Goal: Task Accomplishment & Management: Use online tool/utility

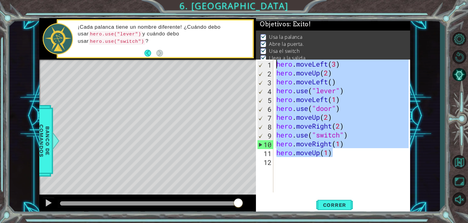
scroll to position [6, 0]
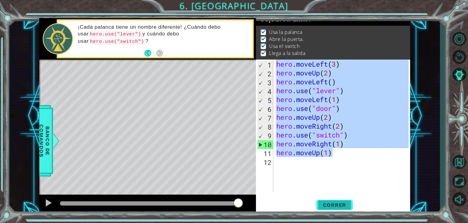
click at [329, 205] on span "Correr" at bounding box center [335, 205] width 36 height 6
type textarea "hero.moveLeft(3)"
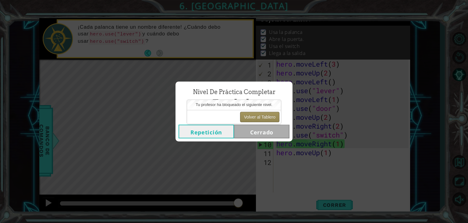
click at [258, 112] on button "Volver al Tablero" at bounding box center [259, 117] width 39 height 10
click at [258, 114] on button "Volver al Tablero" at bounding box center [259, 117] width 39 height 10
click at [260, 114] on button "Volver al Tablero" at bounding box center [259, 117] width 39 height 10
click at [261, 115] on button "Volver al Tablero" at bounding box center [259, 117] width 39 height 10
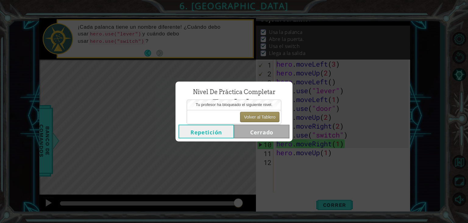
click at [261, 115] on button "Volver al Tablero" at bounding box center [259, 117] width 39 height 10
click at [262, 116] on button "Volver al Tablero" at bounding box center [259, 117] width 39 height 10
click at [211, 133] on button "Repetición" at bounding box center [206, 131] width 55 height 14
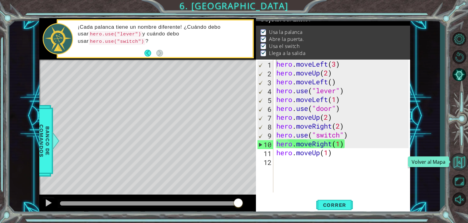
click at [455, 160] on button "Volver al Mapa" at bounding box center [460, 162] width 18 height 18
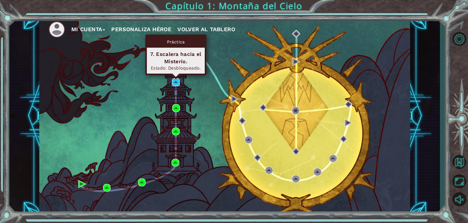
click at [177, 80] on img at bounding box center [176, 82] width 8 height 8
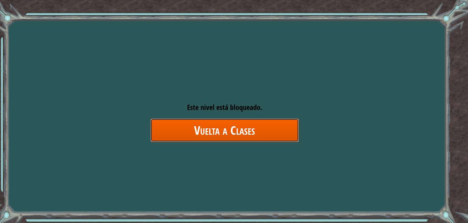
click at [223, 130] on link "Vuelta a Clases" at bounding box center [225, 129] width 148 height 23
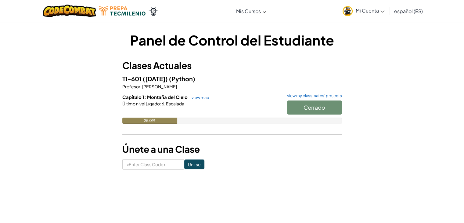
click at [312, 108] on div "Cerrado" at bounding box center [311, 108] width 61 height 17
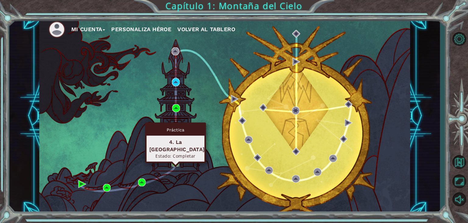
click at [176, 165] on img at bounding box center [176, 163] width 8 height 8
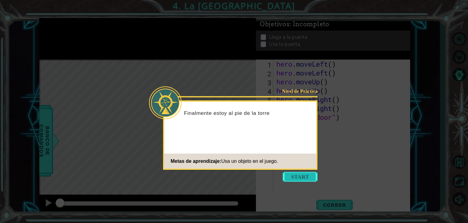
click at [301, 178] on button "Start" at bounding box center [300, 177] width 35 height 10
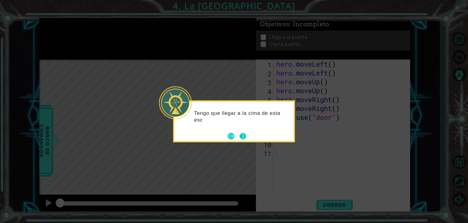
click at [246, 137] on button "Next" at bounding box center [243, 135] width 7 height 7
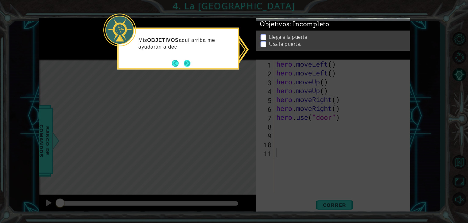
click at [189, 60] on button "Next" at bounding box center [187, 63] width 7 height 7
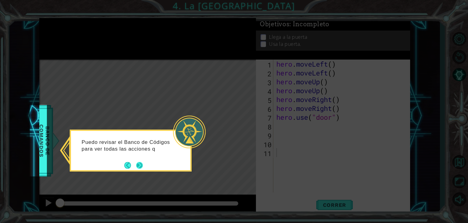
click at [141, 167] on button "Next" at bounding box center [139, 165] width 7 height 7
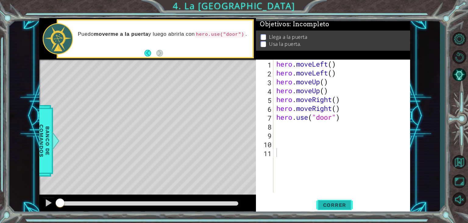
click at [324, 200] on button "Correr" at bounding box center [334, 205] width 37 height 16
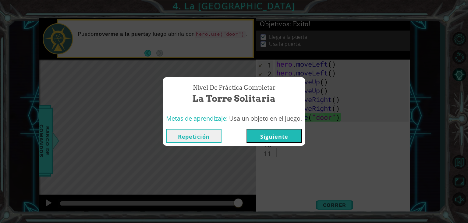
click at [212, 141] on button "Repetición" at bounding box center [193, 136] width 55 height 14
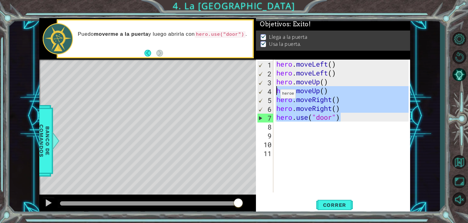
drag, startPoint x: 354, startPoint y: 115, endPoint x: 263, endPoint y: 48, distance: 112.3
click at [263, 48] on div "Objetivos : Éxito! Llega a la puerta Usa la puerta. 1 2 3 4 5 6 7 8 9 10 11 her…" at bounding box center [333, 116] width 154 height 196
type textarea "hero.moveLeft() hero.moveLeft()"
